Goal: Task Accomplishment & Management: Use online tool/utility

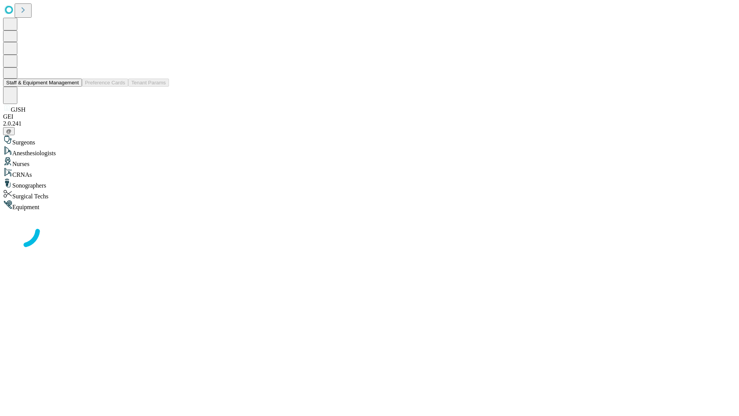
click at [74, 87] on button "Staff & Equipment Management" at bounding box center [42, 83] width 79 height 8
